Goal: Check status

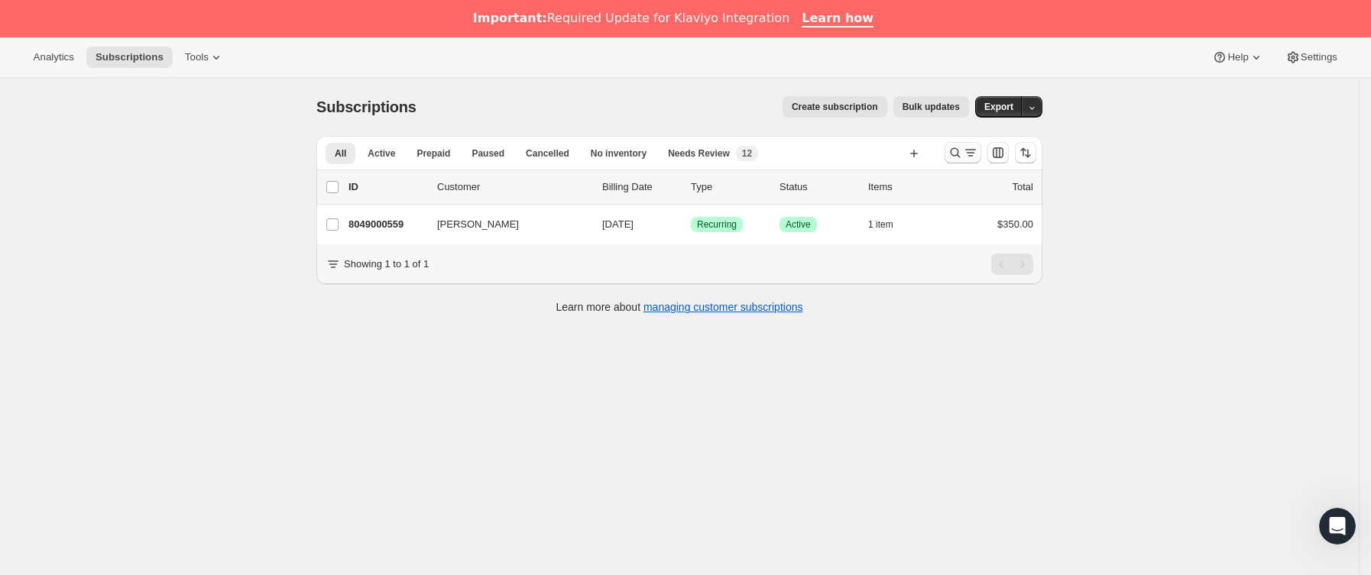
click at [978, 147] on icon "Buscar y filtrar resultados" at bounding box center [970, 152] width 15 height 15
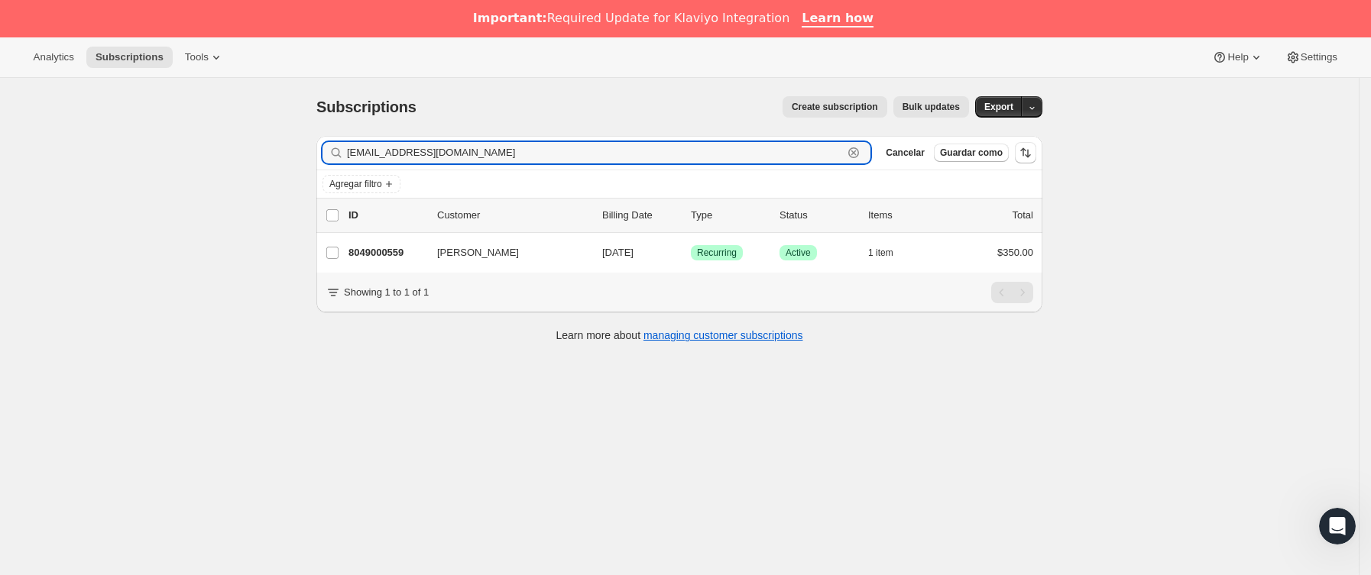
drag, startPoint x: 528, startPoint y: 149, endPoint x: 151, endPoint y: 149, distance: 376.7
click at [151, 149] on div "Subscriptions. Esta página está lista Subscriptions Create subscription Bulk up…" at bounding box center [679, 365] width 1358 height 575
paste input "rokolahumana"
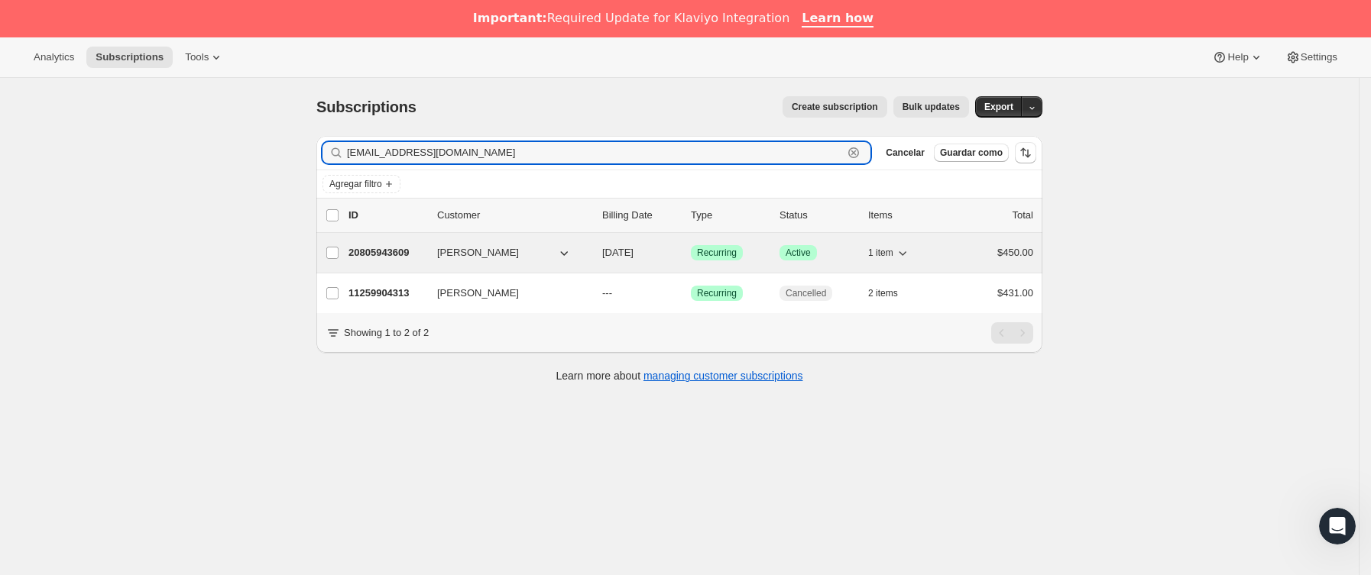
type input "[EMAIL_ADDRESS][DOMAIN_NAME]"
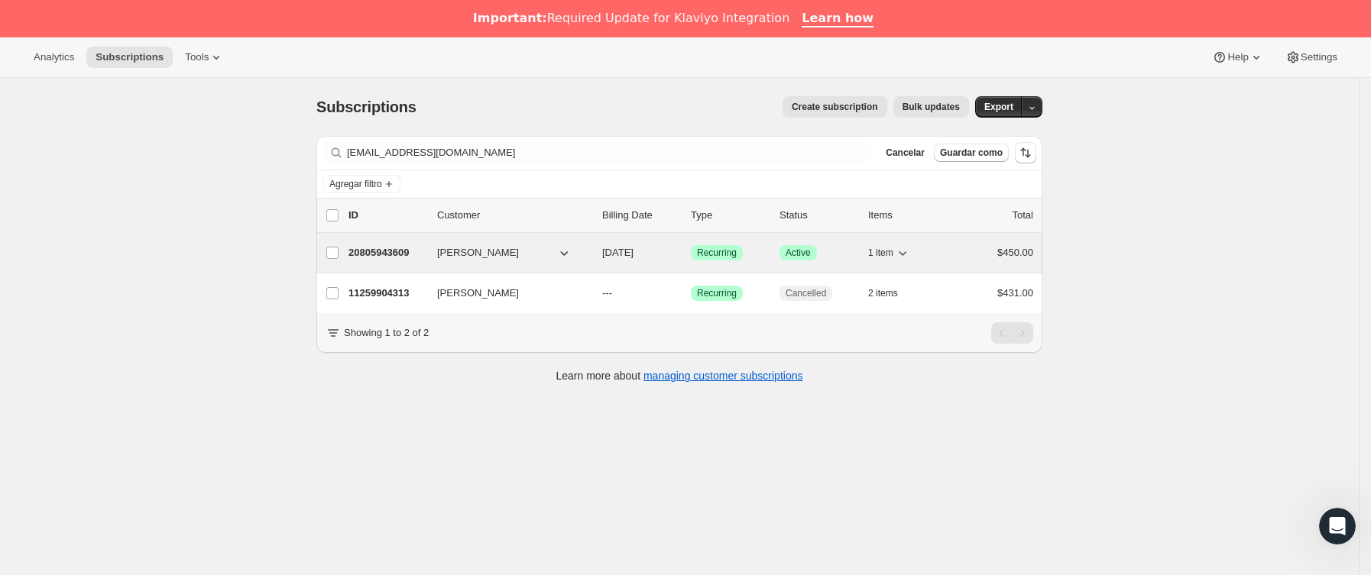
click at [418, 253] on p "20805943609" at bounding box center [386, 252] width 76 height 15
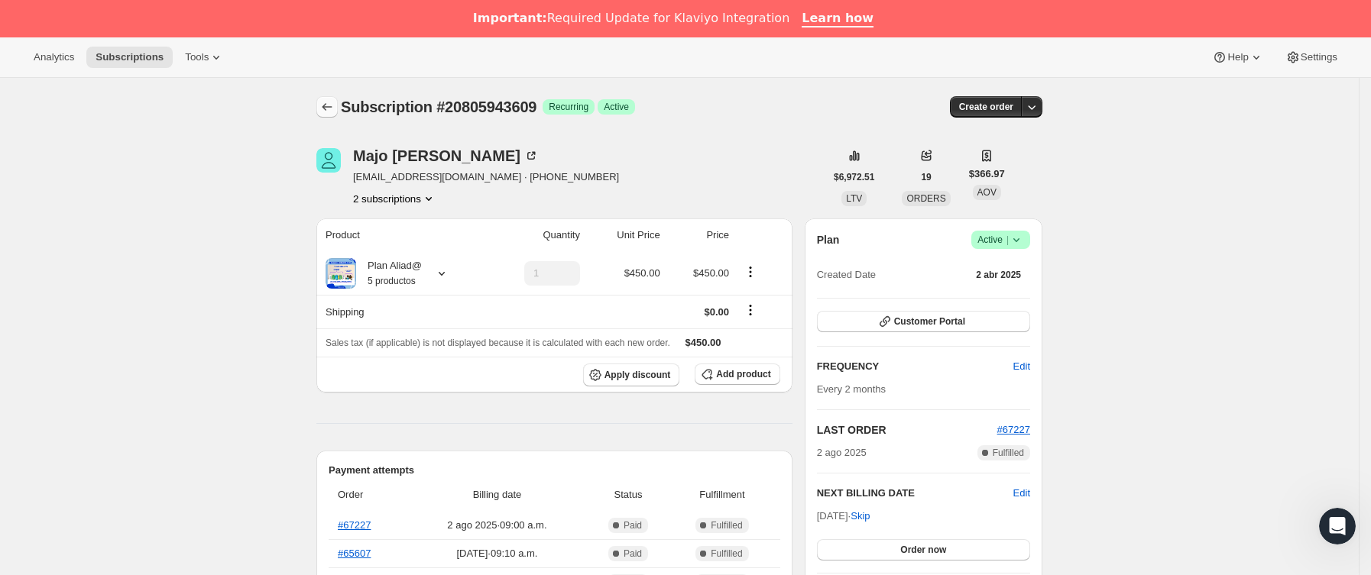
click at [332, 112] on icon "Subscriptions" at bounding box center [326, 106] width 15 height 15
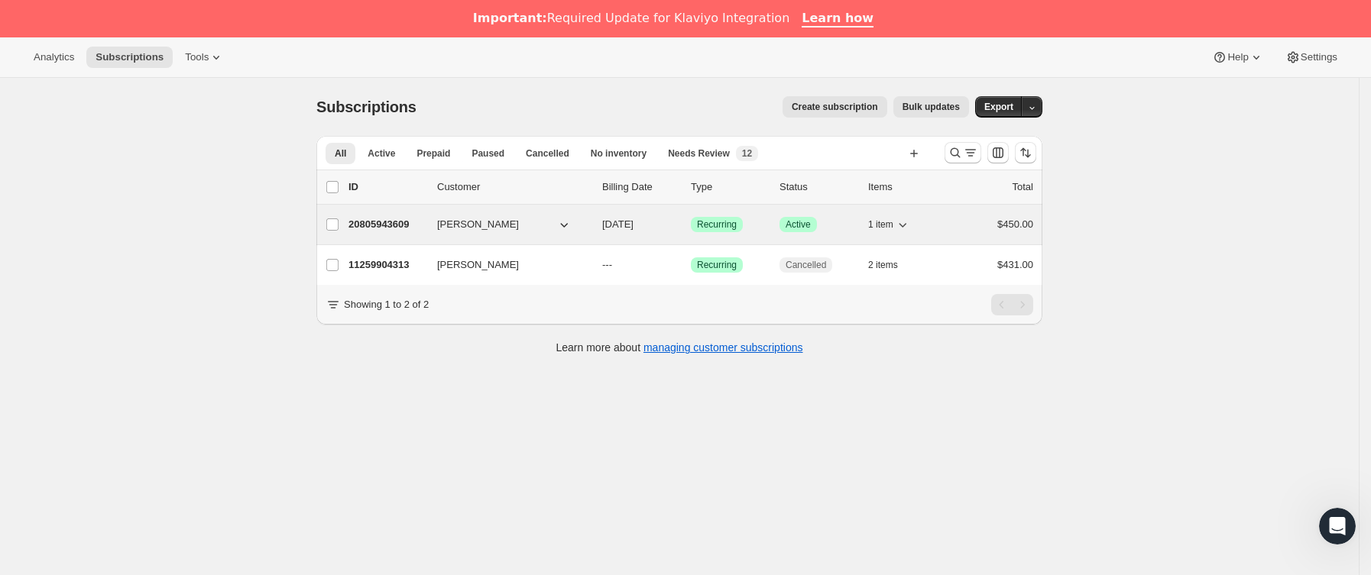
click at [431, 231] on div "20805943609 [PERSON_NAME] [DATE] Logrado Recurring Logrado Active 1 item $450.00" at bounding box center [690, 224] width 685 height 21
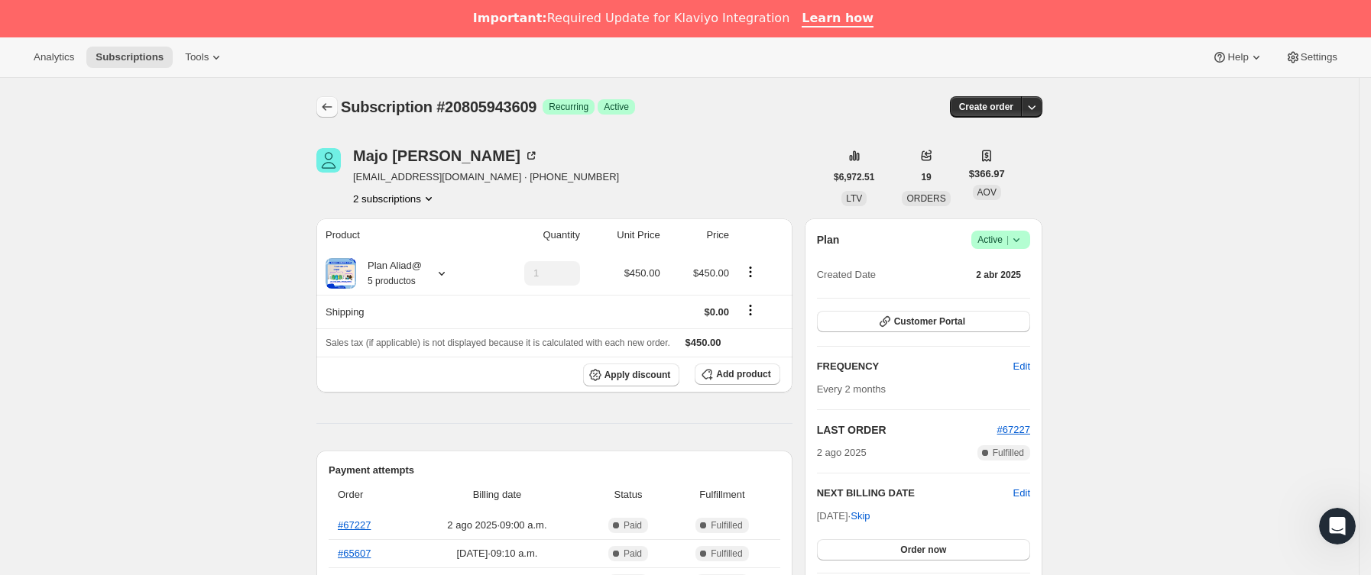
click at [333, 105] on icon "Subscriptions" at bounding box center [326, 106] width 15 height 15
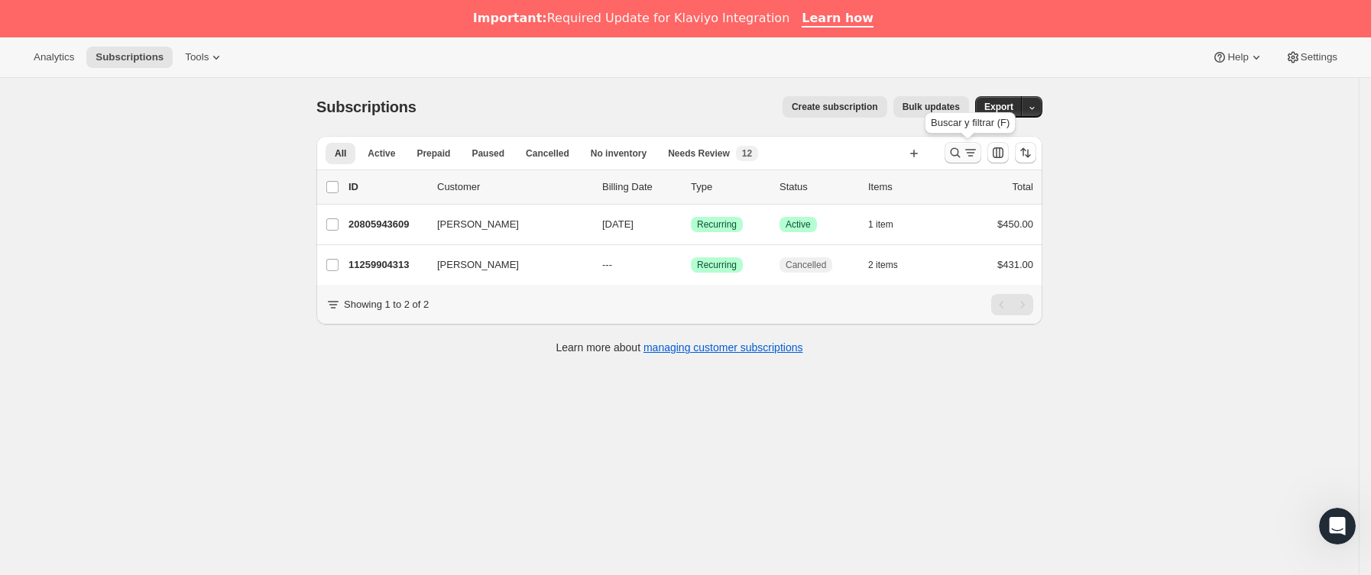
click at [963, 151] on icon "Buscar y filtrar resultados" at bounding box center [954, 152] width 15 height 15
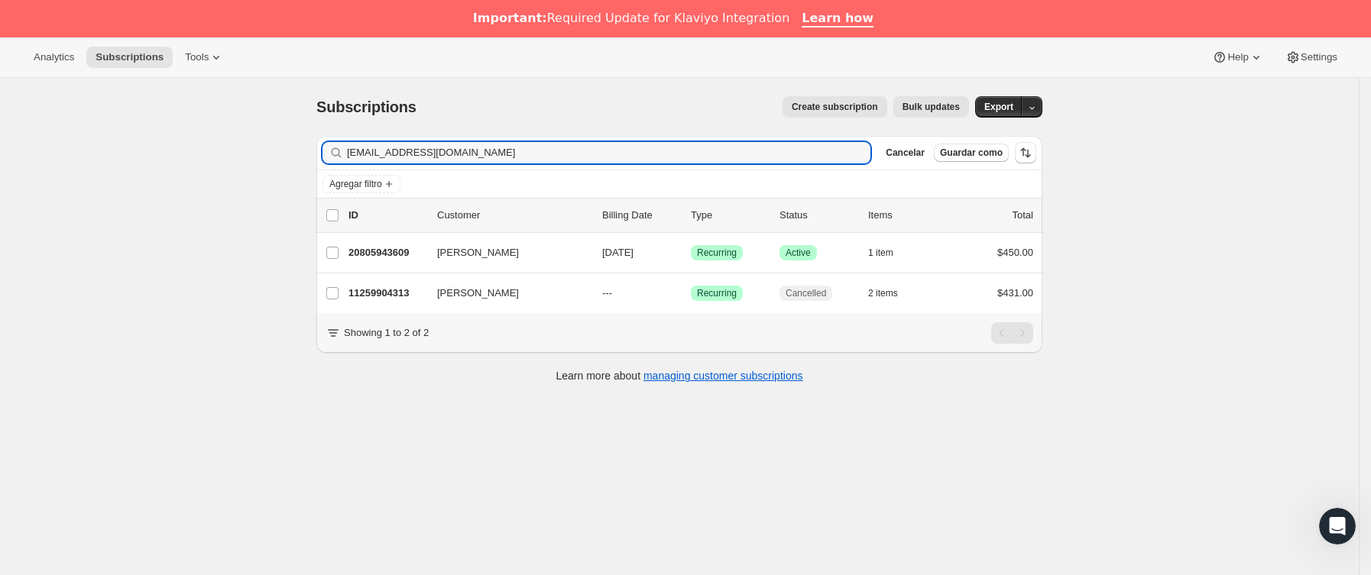
drag, startPoint x: 507, startPoint y: 152, endPoint x: 167, endPoint y: 152, distance: 340.0
click at [167, 152] on div "Subscriptions. Esta página está lista Subscriptions Create subscription Bulk up…" at bounding box center [679, 365] width 1358 height 575
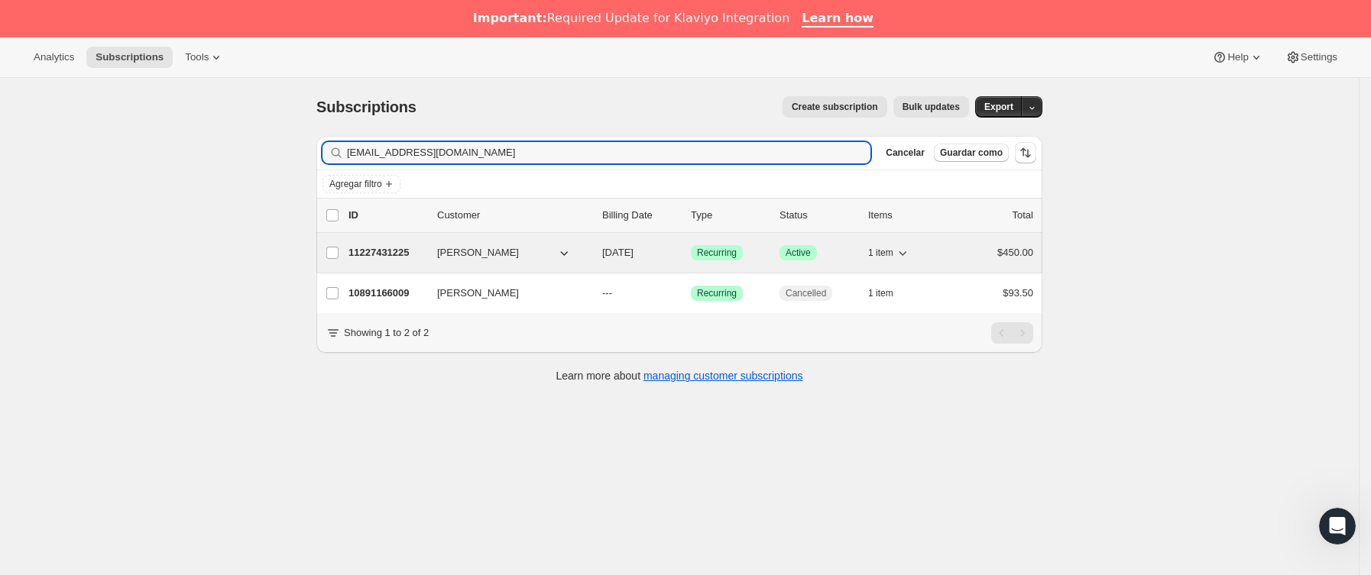
type input "[EMAIL_ADDRESS][DOMAIN_NAME]"
click at [408, 254] on p "11227431225" at bounding box center [386, 252] width 76 height 15
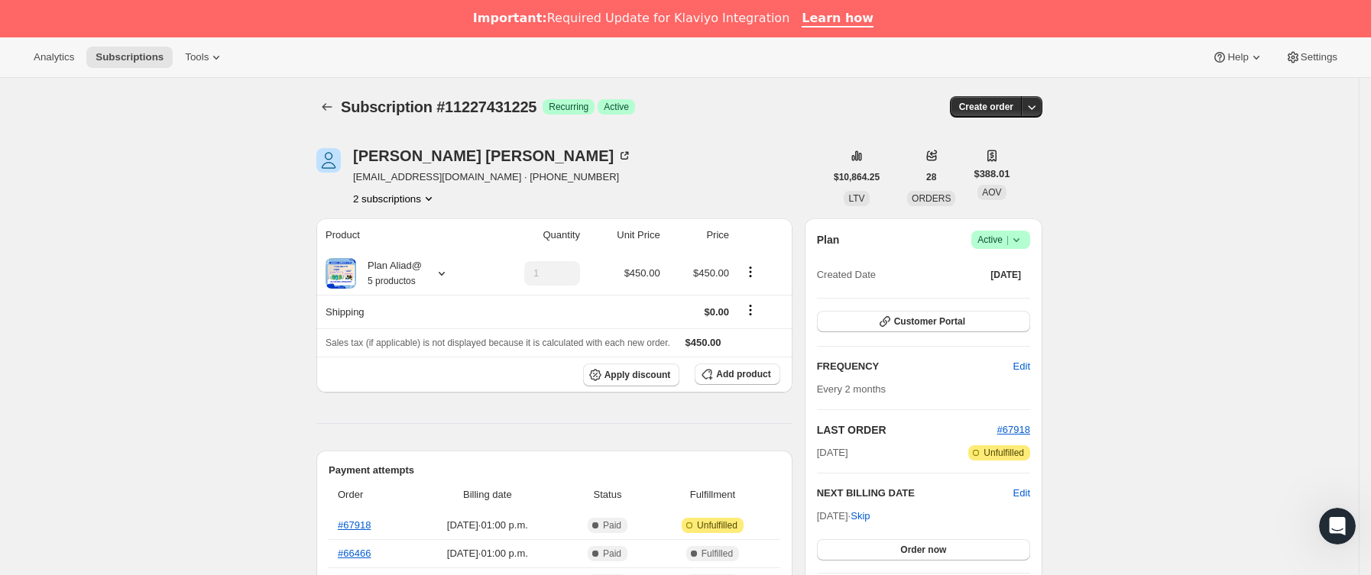
click at [338, 97] on button "Subscriptions" at bounding box center [326, 106] width 21 height 21
